Goal: Information Seeking & Learning: Learn about a topic

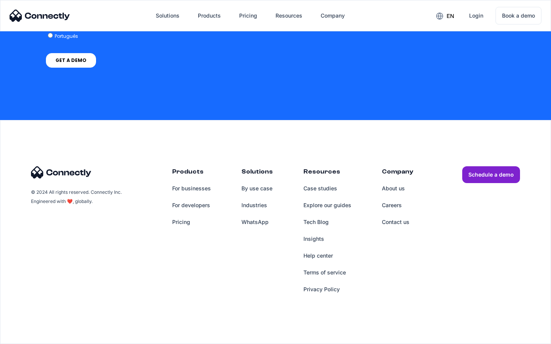
scroll to position [2223, 0]
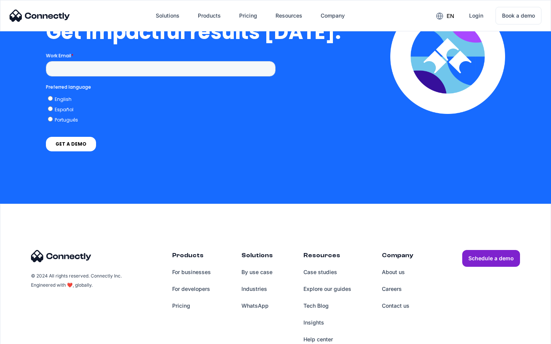
scroll to position [1680, 0]
